Goal: Information Seeking & Learning: Find specific fact

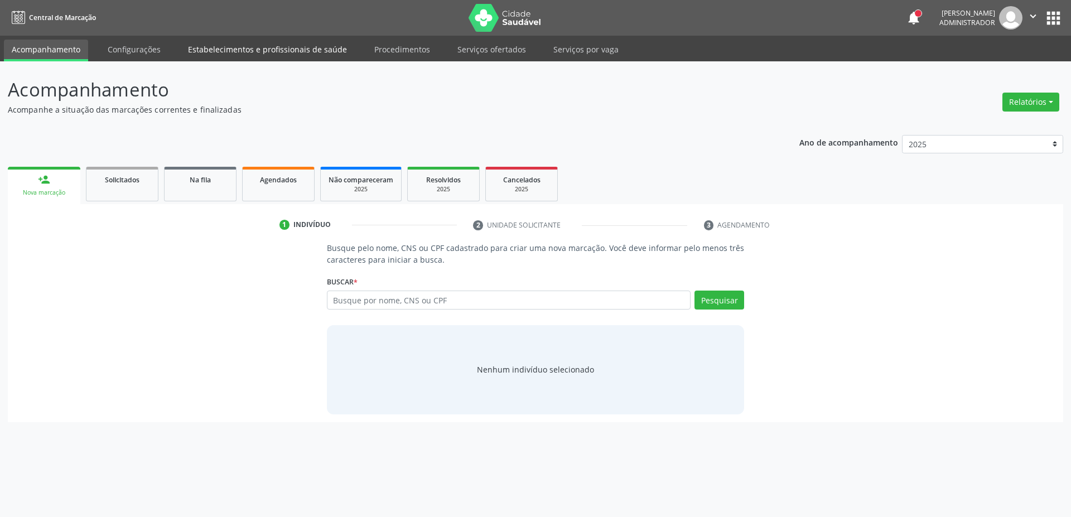
click at [257, 50] on link "Estabelecimentos e profissionais de saúde" at bounding box center [267, 50] width 175 height 20
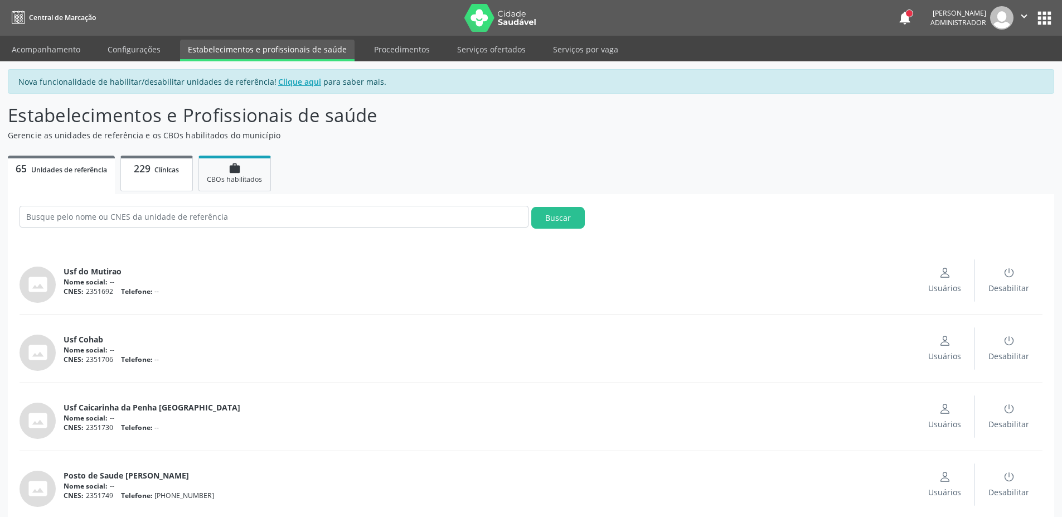
click at [167, 167] on span "Clínicas" at bounding box center [166, 169] width 25 height 9
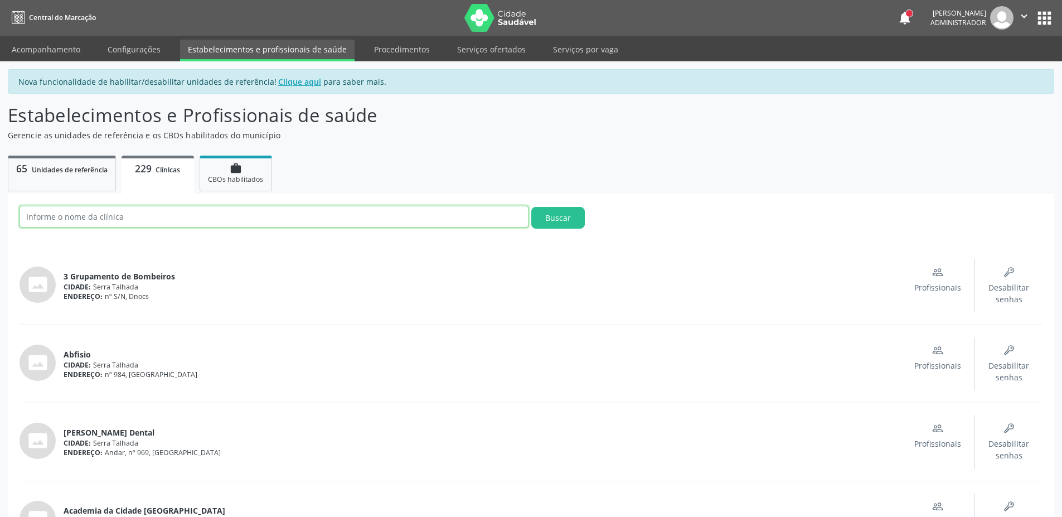
click at [181, 216] on input "text" at bounding box center [274, 217] width 509 height 22
type input "Hospital São Francisco"
click at [550, 223] on button "Buscar" at bounding box center [558, 218] width 54 height 22
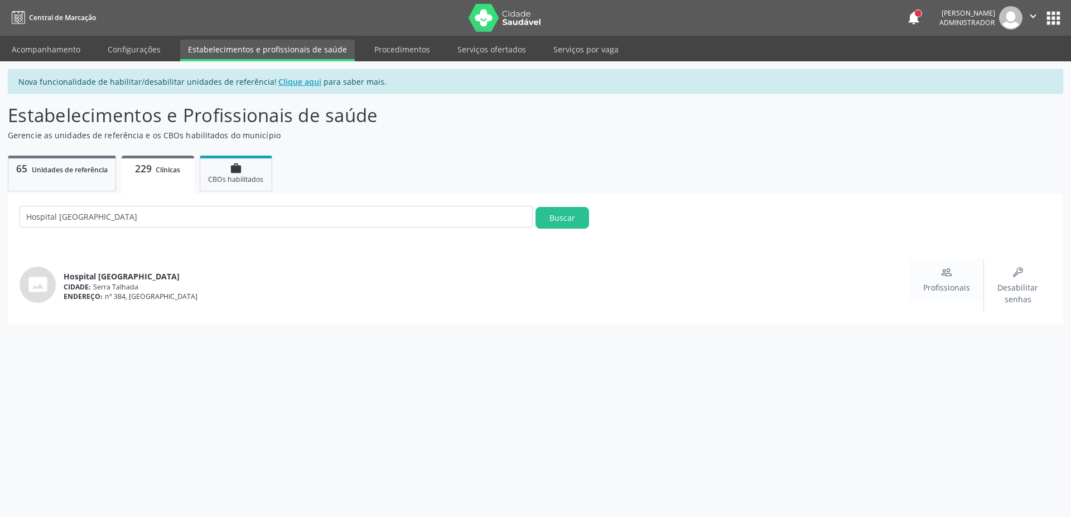
click at [945, 282] on span "Profissionais" at bounding box center [946, 288] width 47 height 12
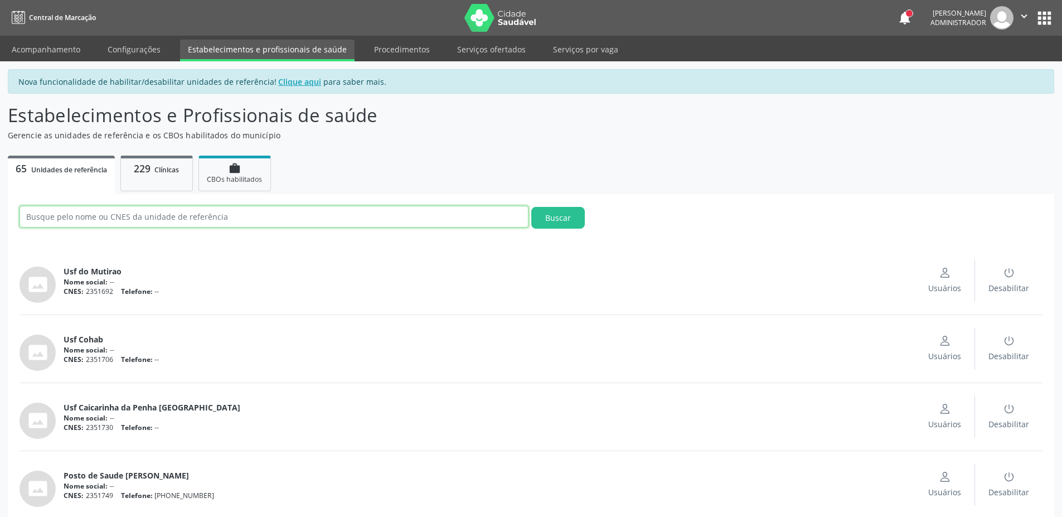
click at [172, 225] on input "text" at bounding box center [274, 217] width 509 height 22
click at [139, 171] on span "229" at bounding box center [142, 168] width 17 height 13
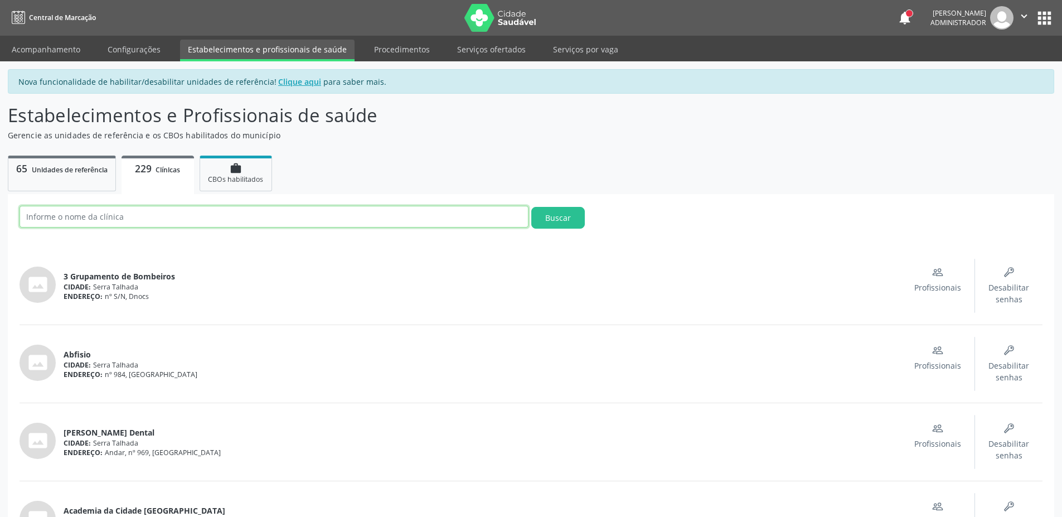
click at [129, 223] on input "text" at bounding box center [274, 217] width 509 height 22
type input "francisco"
click at [531, 207] on button "Buscar" at bounding box center [558, 218] width 54 height 22
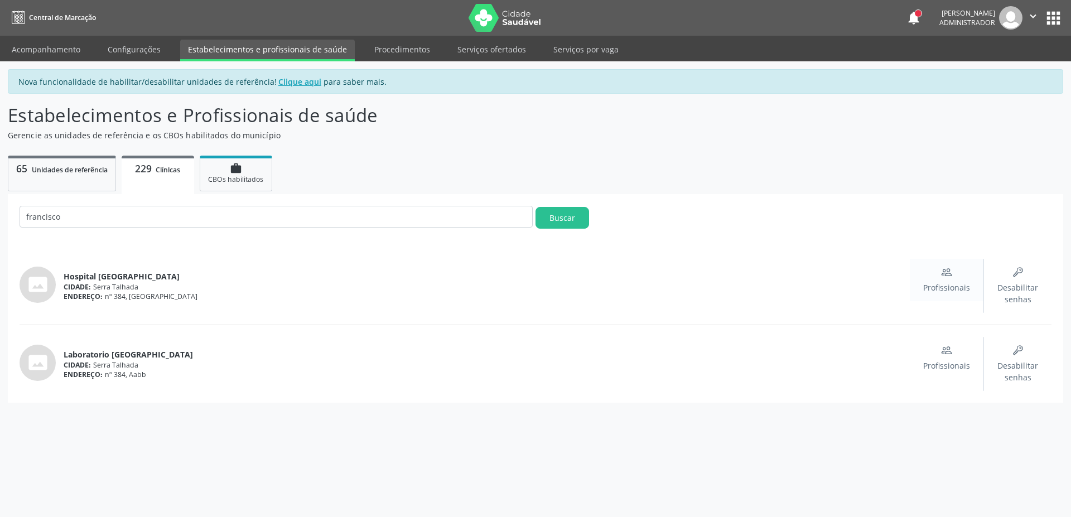
click at [946, 281] on div "Profissionais" at bounding box center [946, 280] width 47 height 27
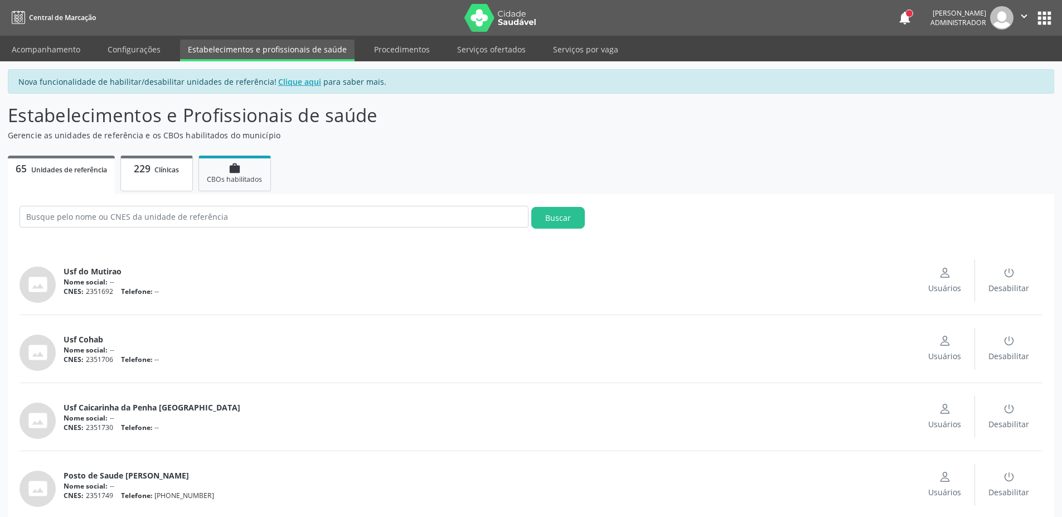
click at [132, 167] on p "229 Clínicas" at bounding box center [157, 168] width 56 height 13
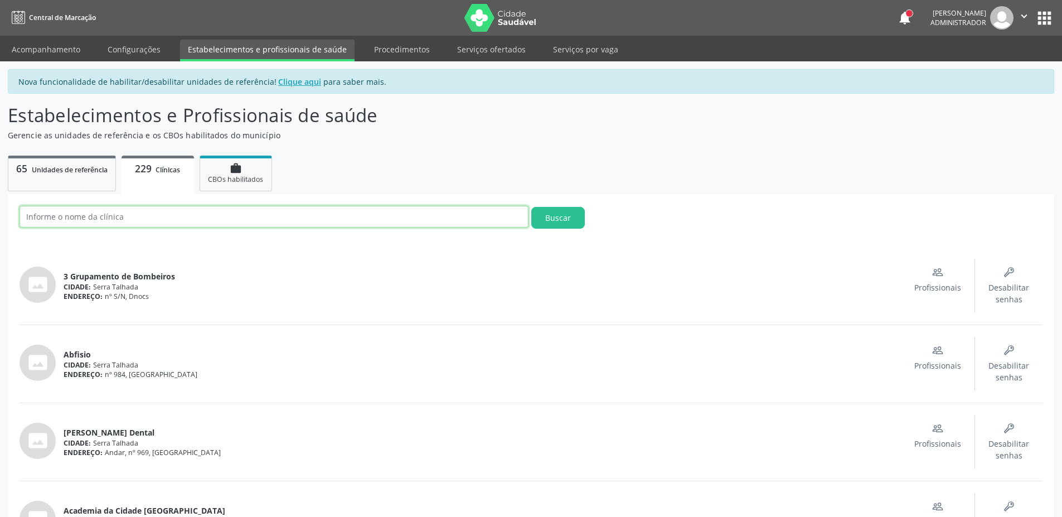
click at [141, 212] on input "text" at bounding box center [274, 217] width 509 height 22
type input "francisco"
click at [531, 207] on button "Buscar" at bounding box center [558, 218] width 54 height 22
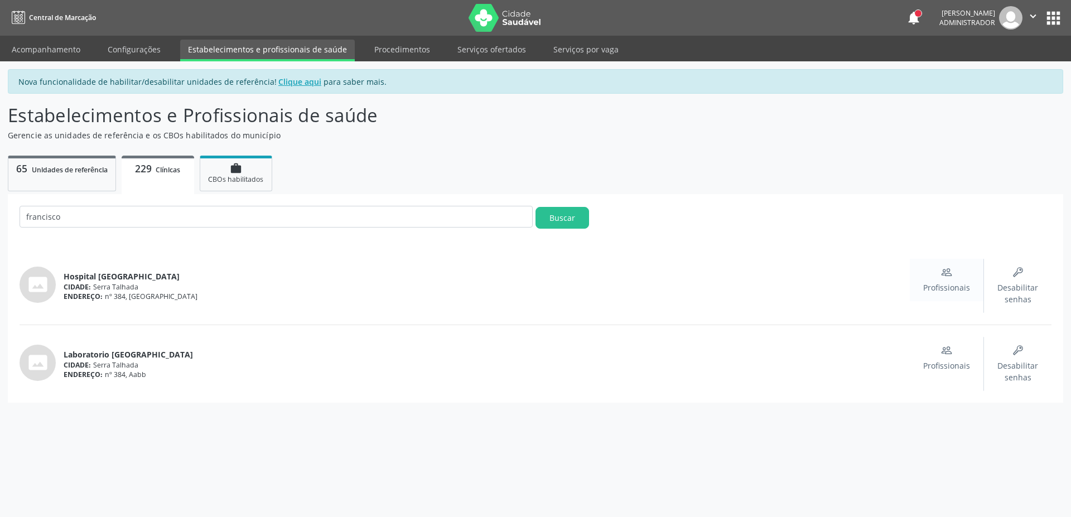
click at [937, 277] on div "Profissionais" at bounding box center [946, 280] width 47 height 27
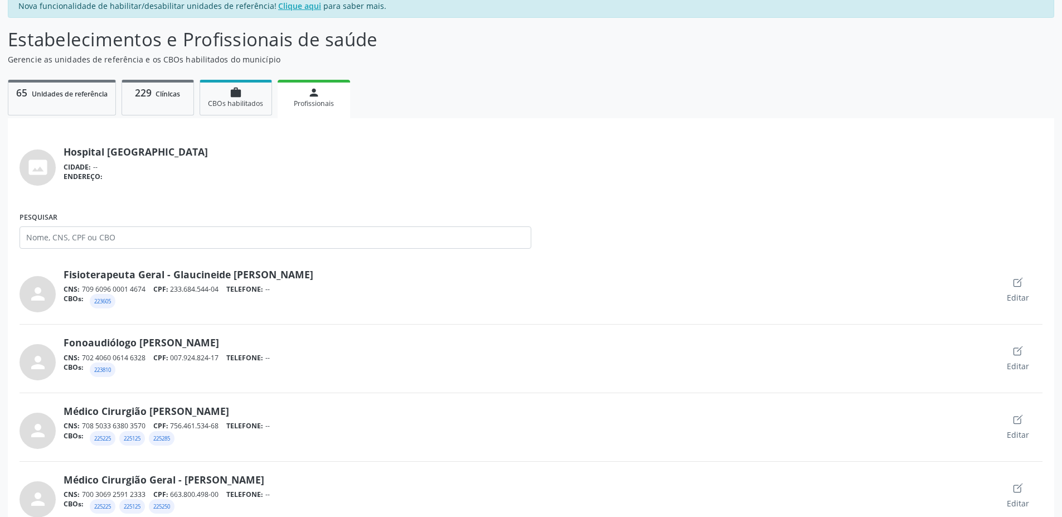
scroll to position [67, 0]
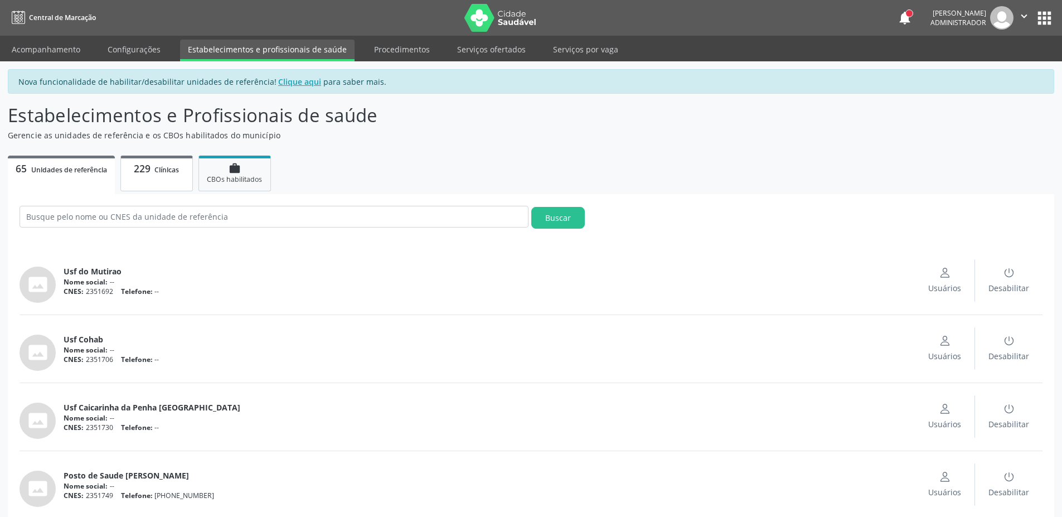
click at [167, 170] on span "Clínicas" at bounding box center [166, 169] width 25 height 9
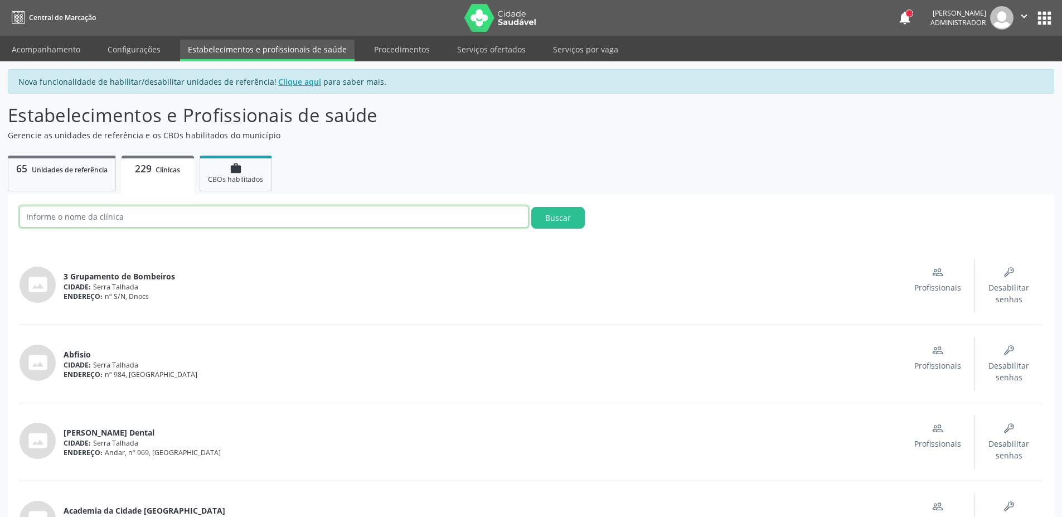
click at [173, 215] on input "text" at bounding box center [274, 217] width 509 height 22
click at [531, 207] on button "Buscar" at bounding box center [558, 218] width 54 height 22
click at [110, 224] on input "hospital" at bounding box center [274, 217] width 509 height 22
type input "Hospital [GEOGRAPHIC_DATA]"
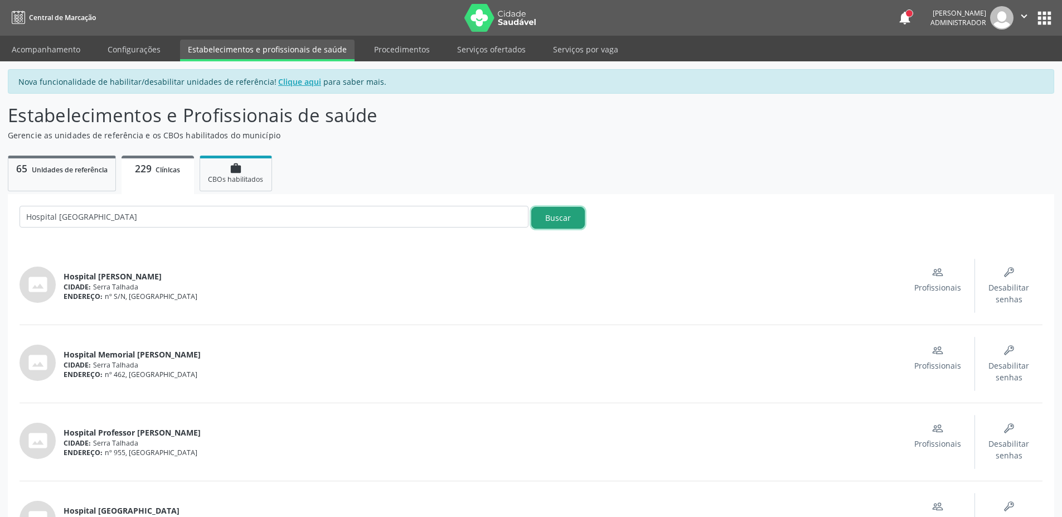
click at [561, 216] on button "Buscar" at bounding box center [558, 218] width 54 height 22
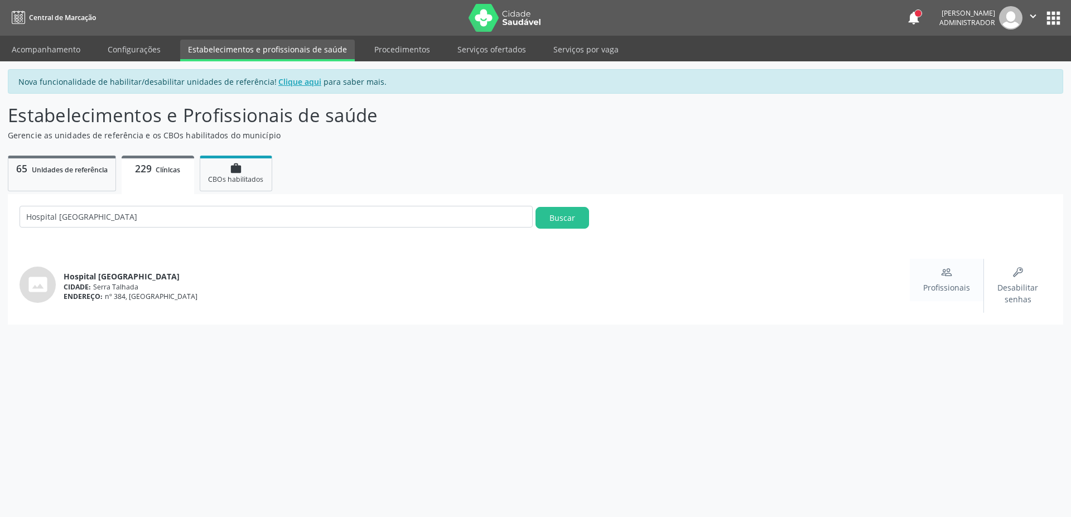
click at [946, 289] on span "Profissionais" at bounding box center [946, 288] width 47 height 12
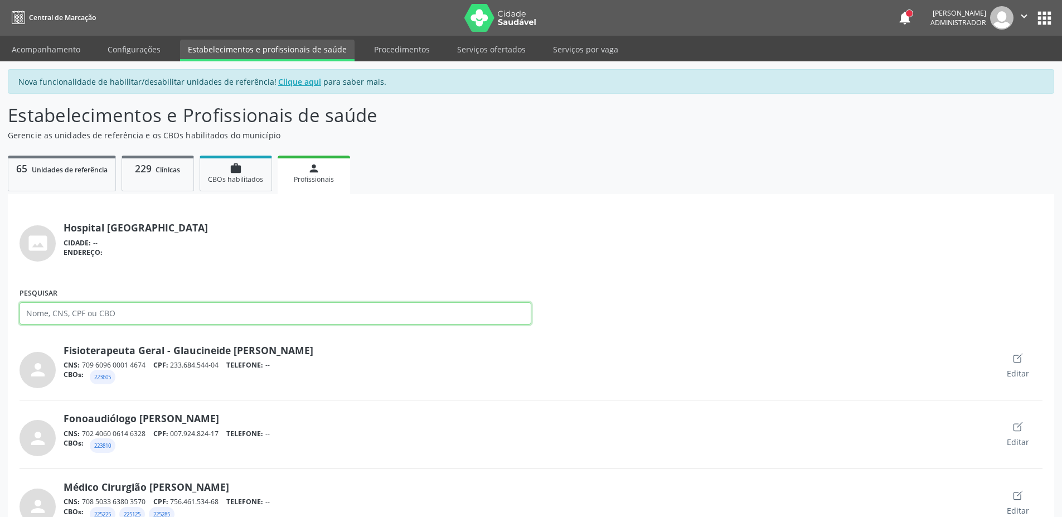
click at [113, 305] on input "Pesquisar" at bounding box center [276, 313] width 512 height 22
type input "francisco"
click at [90, 320] on input "francisco" at bounding box center [276, 313] width 512 height 22
drag, startPoint x: 90, startPoint y: 318, endPoint x: 14, endPoint y: 304, distance: 77.2
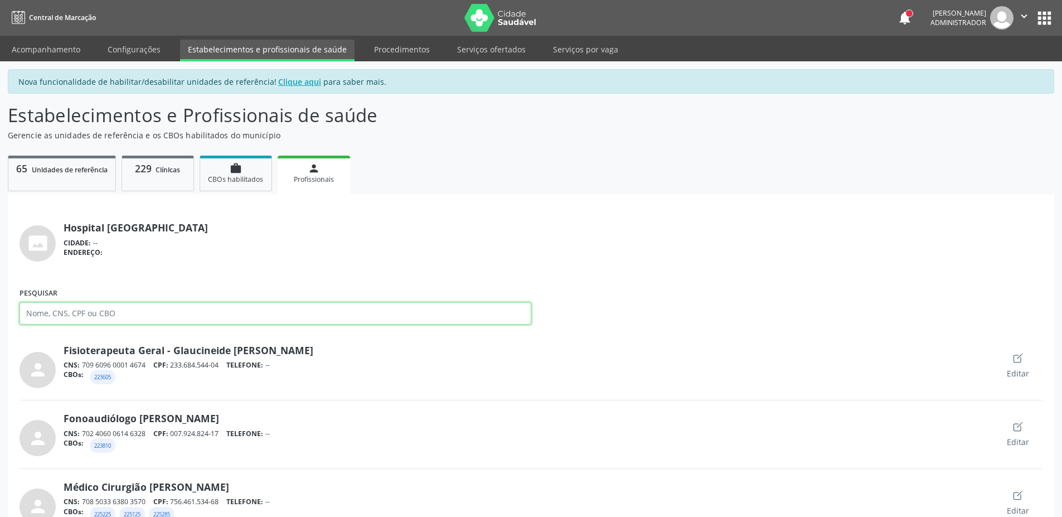
paste input "Djulian canário"
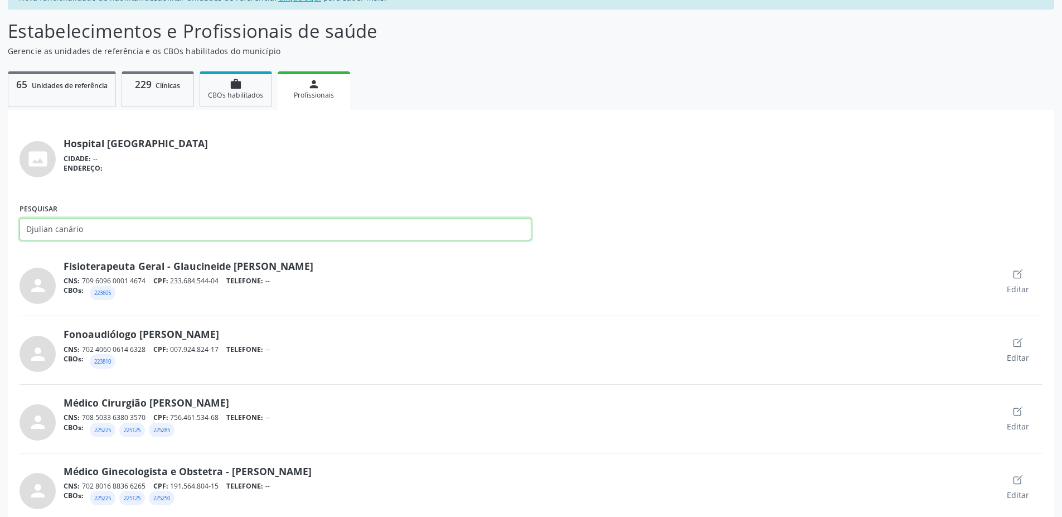
scroll to position [335, 0]
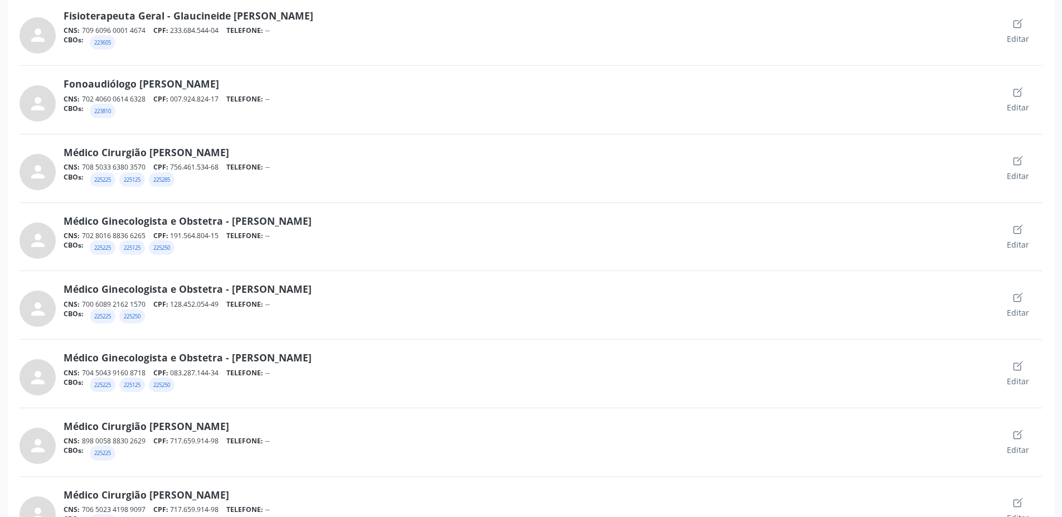
type input "Djulian canário"
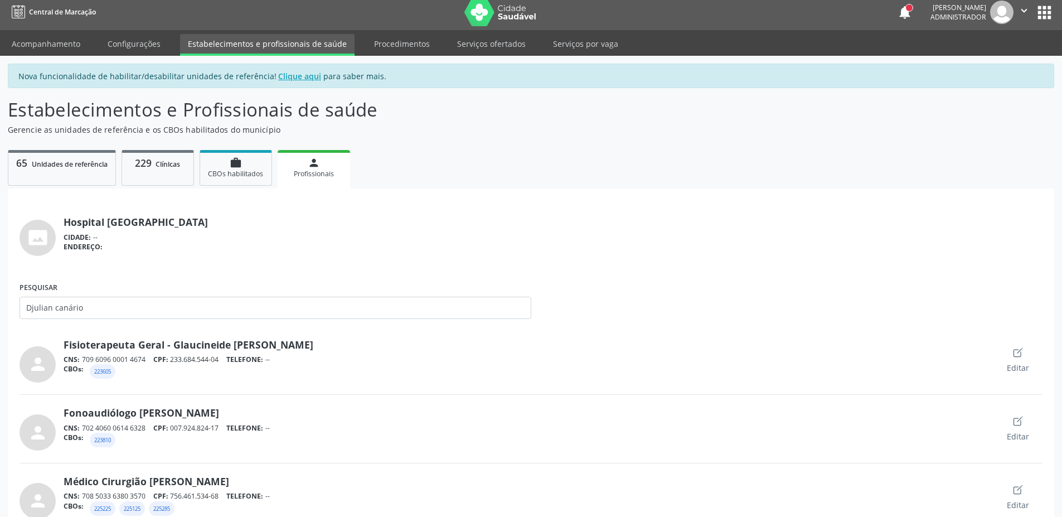
scroll to position [0, 0]
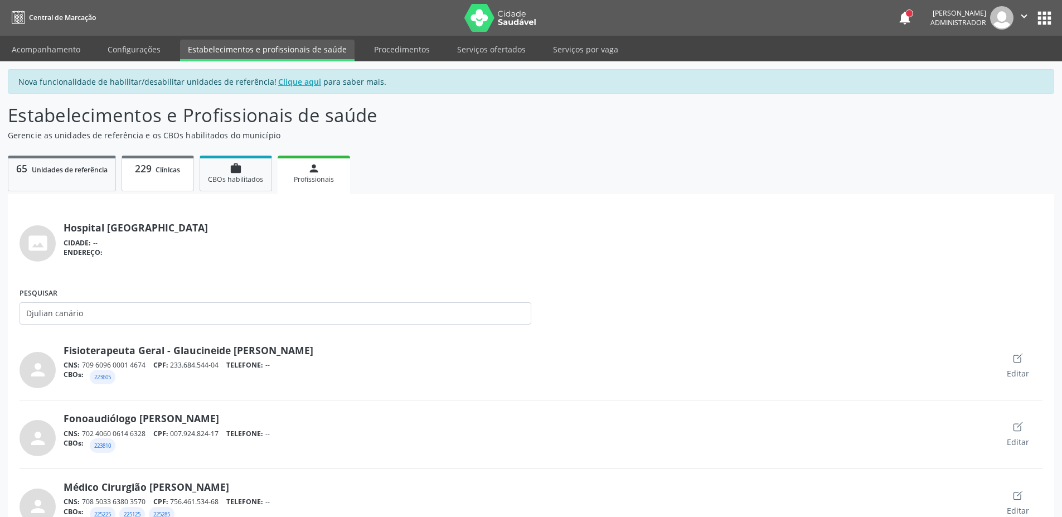
click at [148, 177] on link "229 Clínicas" at bounding box center [158, 174] width 72 height 36
click at [148, 175] on link "229 Clínicas" at bounding box center [158, 174] width 72 height 36
click at [148, 173] on span "229" at bounding box center [143, 168] width 17 height 13
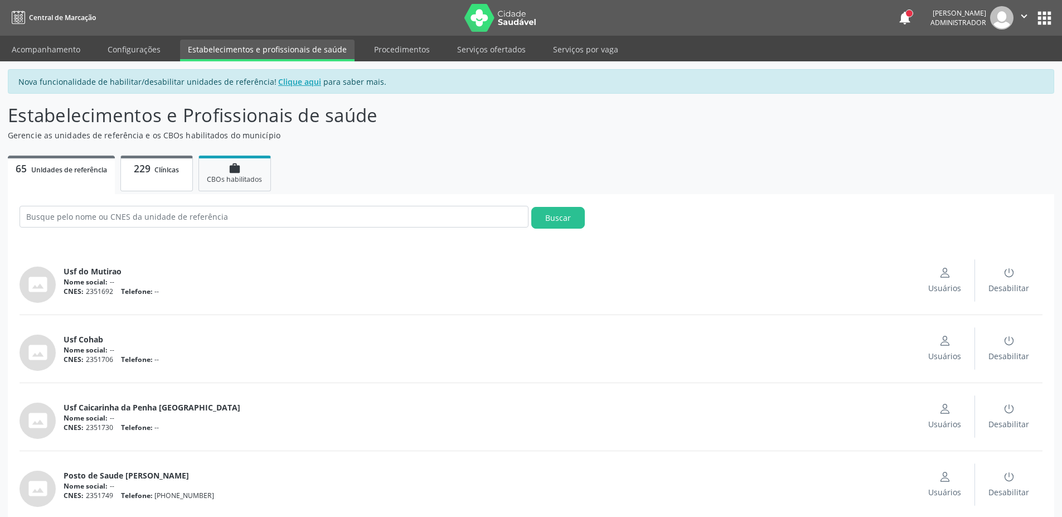
click at [160, 186] on link "229 Clínicas" at bounding box center [156, 174] width 72 height 36
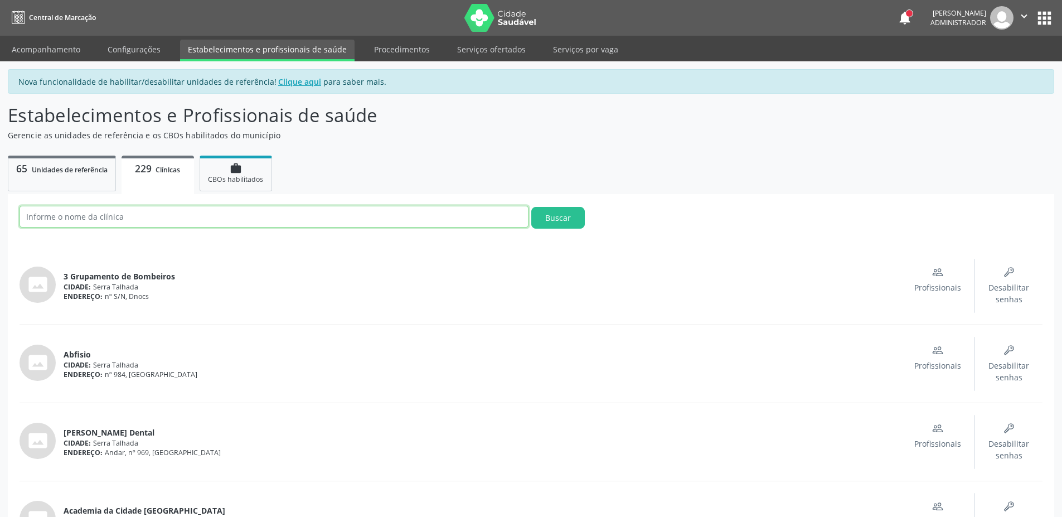
click at [160, 214] on input "text" at bounding box center [274, 217] width 509 height 22
paste input "Policlínica municipal"
type input "Policlínica municipal"
click at [531, 207] on button "Buscar" at bounding box center [558, 218] width 54 height 22
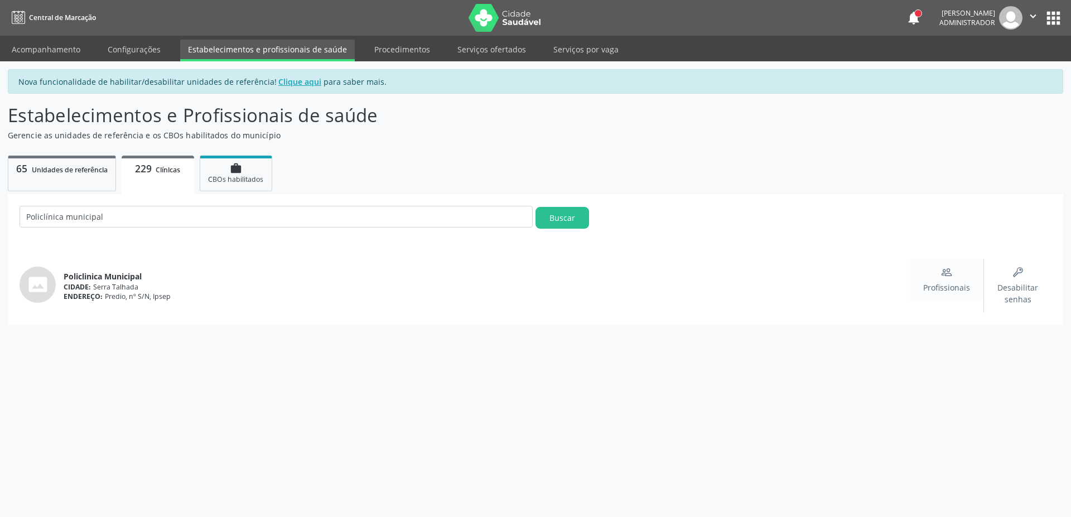
click at [946, 277] on icon "People" at bounding box center [946, 272] width 11 height 11
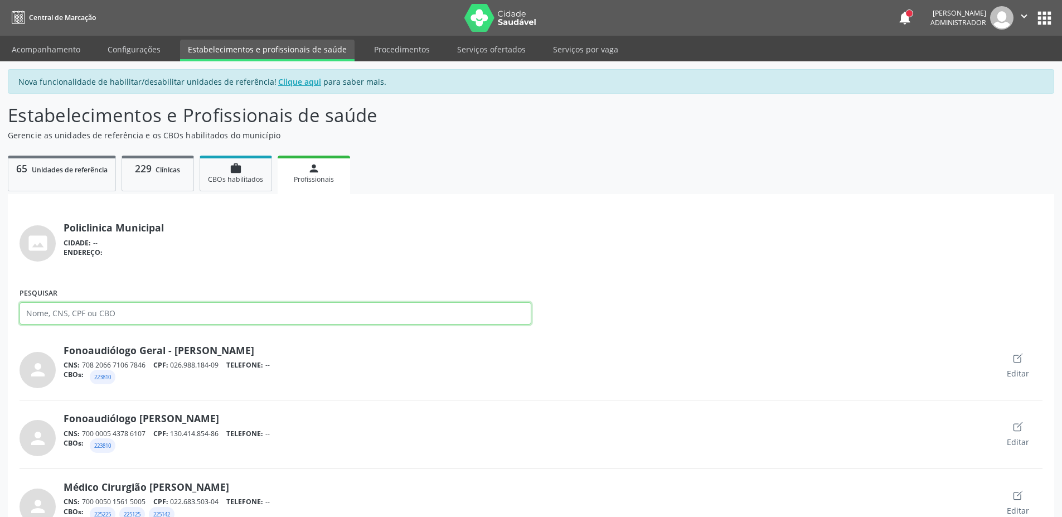
click at [110, 319] on input "Pesquisar" at bounding box center [276, 313] width 512 height 22
paste input "Djulian"
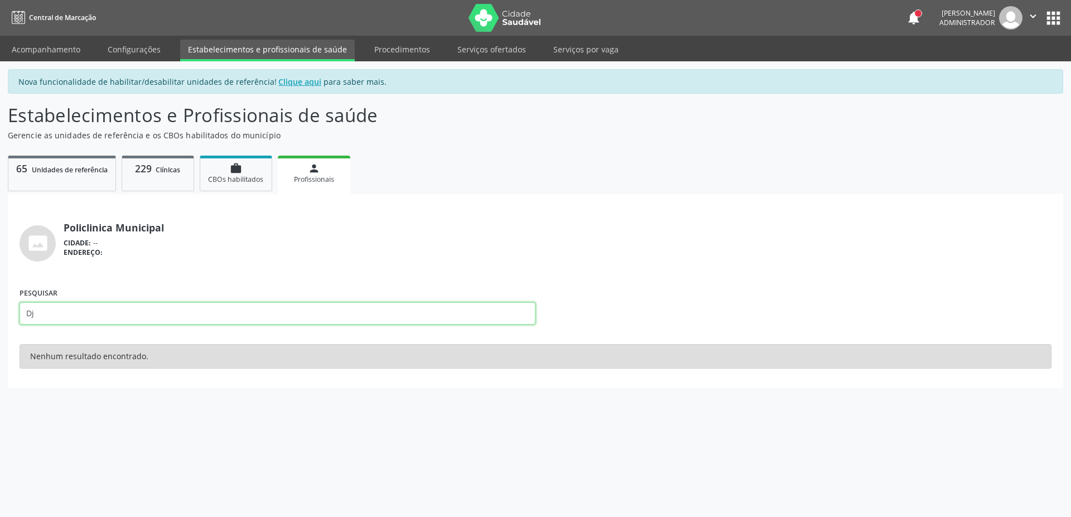
type input "D"
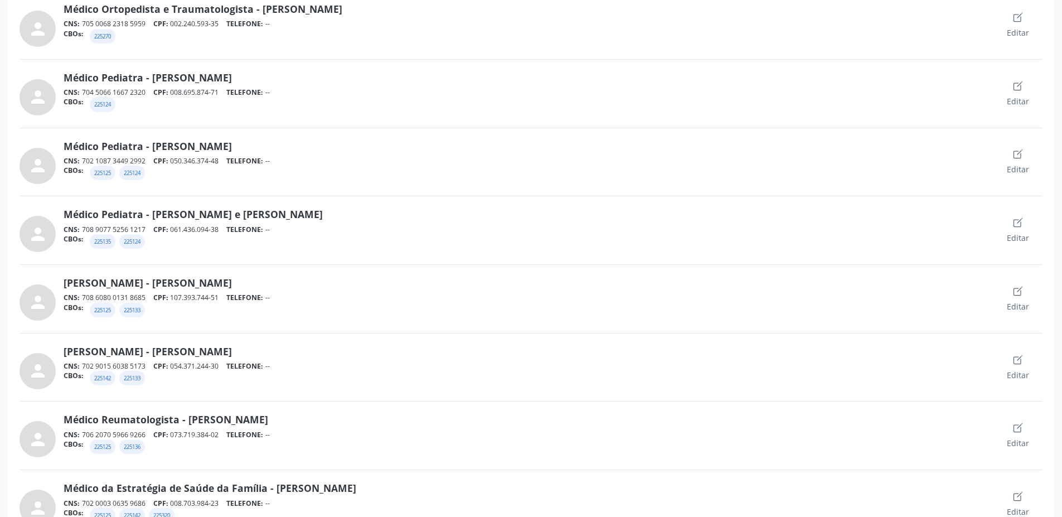
scroll to position [2008, 0]
